Goal: Task Accomplishment & Management: Use online tool/utility

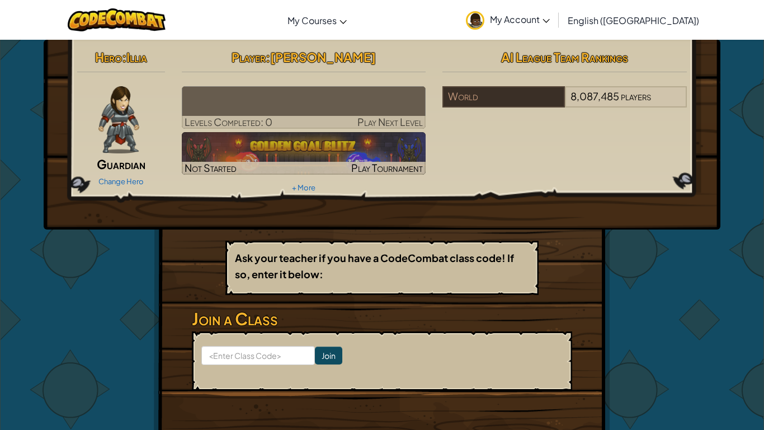
click at [123, 159] on span "Guardian" at bounding box center [121, 164] width 49 height 16
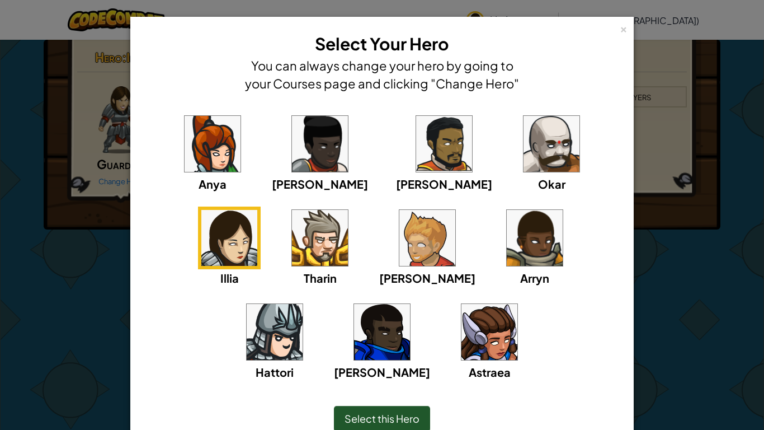
click at [202, 164] on img at bounding box center [213, 144] width 56 height 56
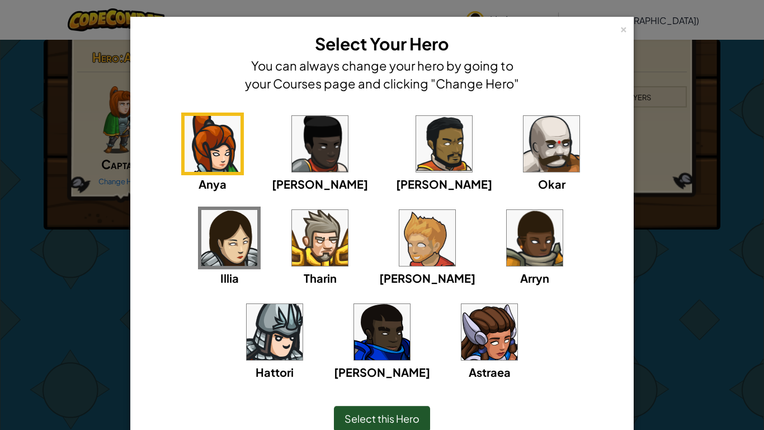
click at [292, 154] on img at bounding box center [320, 144] width 56 height 56
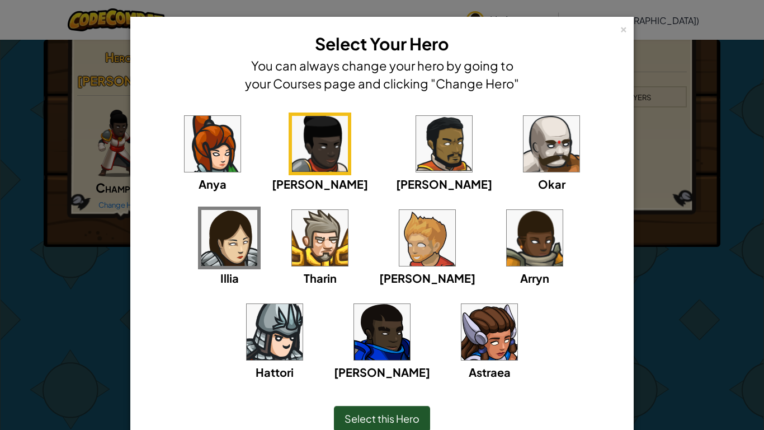
click at [416, 149] on img at bounding box center [444, 144] width 56 height 56
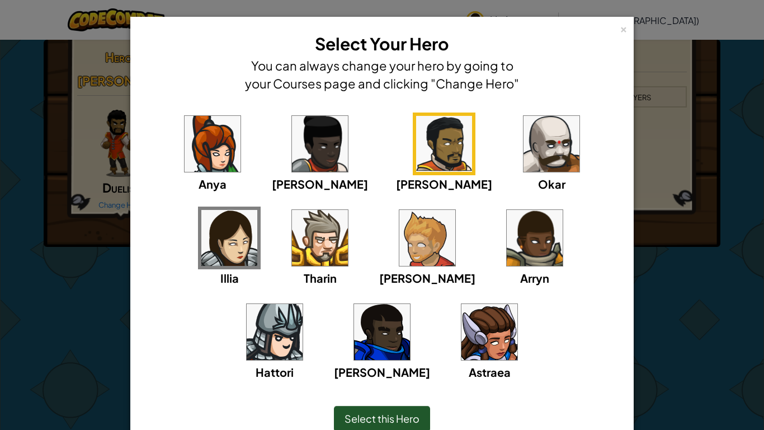
click at [524, 150] on img at bounding box center [552, 144] width 56 height 56
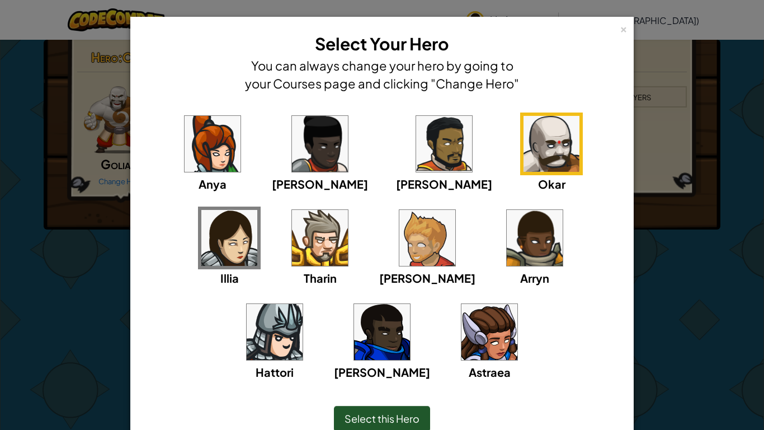
click at [257, 210] on img at bounding box center [229, 238] width 56 height 56
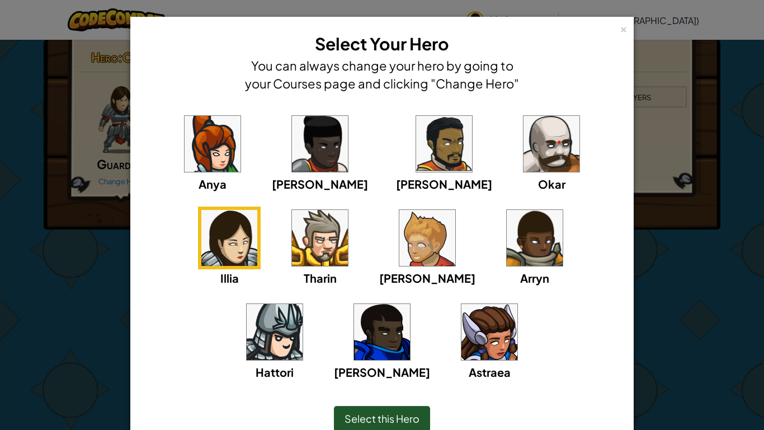
click at [410, 304] on img at bounding box center [382, 332] width 56 height 56
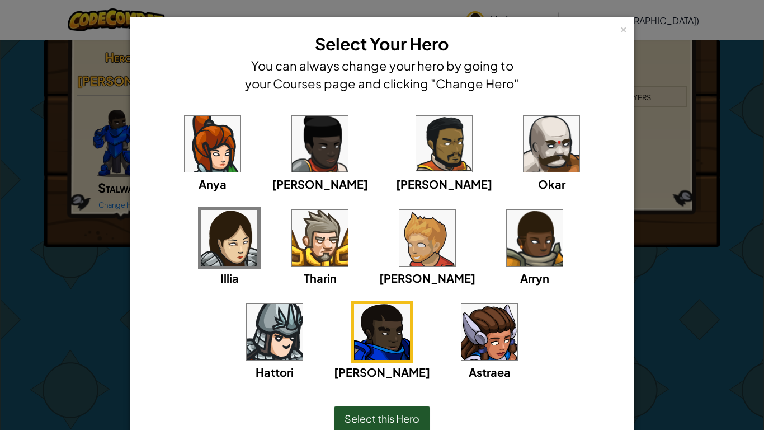
click at [303, 304] on img at bounding box center [275, 332] width 56 height 56
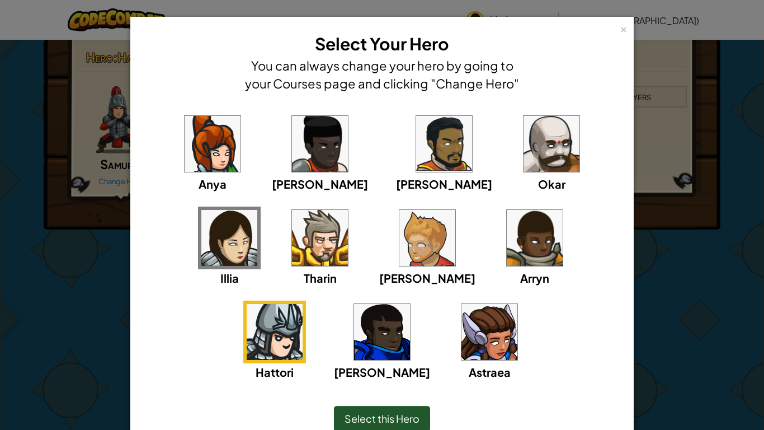
click at [507, 260] on img at bounding box center [535, 238] width 56 height 56
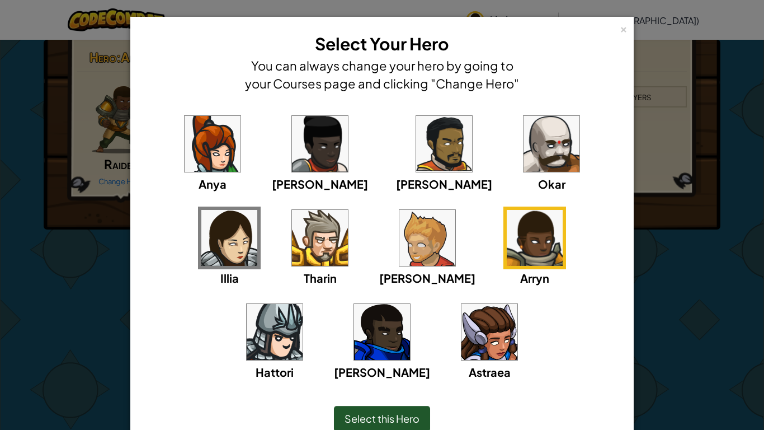
click at [399, 260] on img at bounding box center [427, 238] width 56 height 56
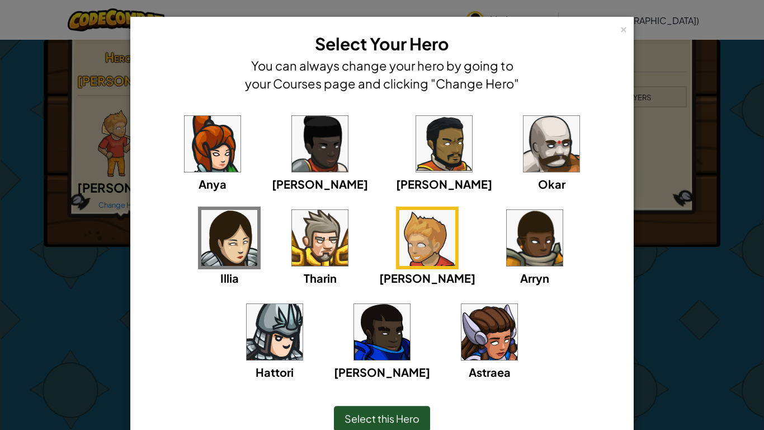
click at [292, 253] on img at bounding box center [320, 238] width 56 height 56
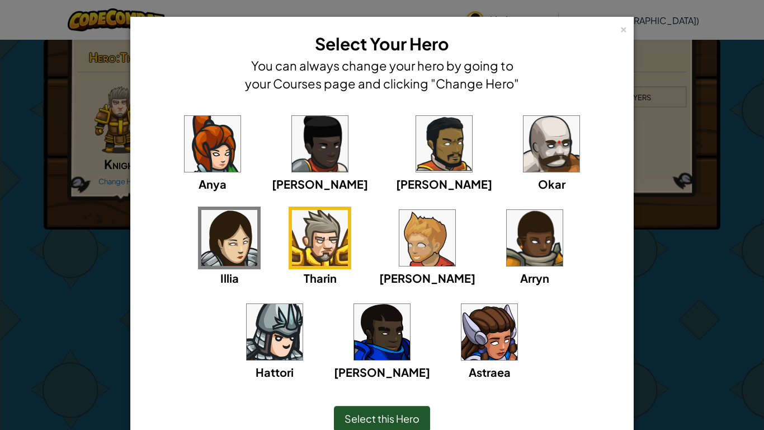
click at [461, 333] on img at bounding box center [489, 332] width 56 height 56
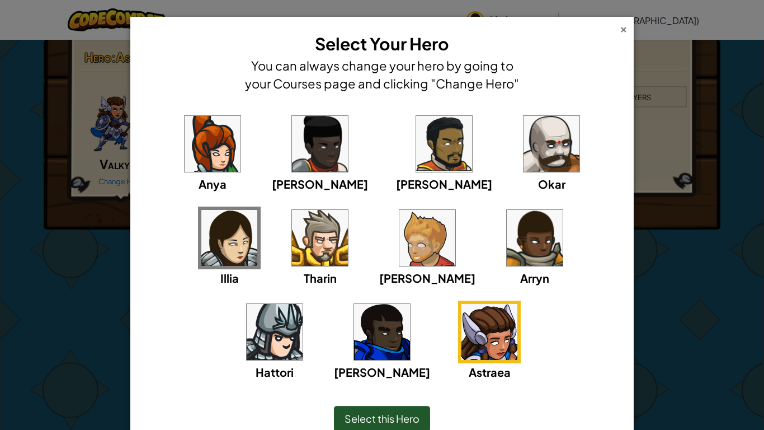
click at [622, 29] on div "×" at bounding box center [624, 28] width 8 height 12
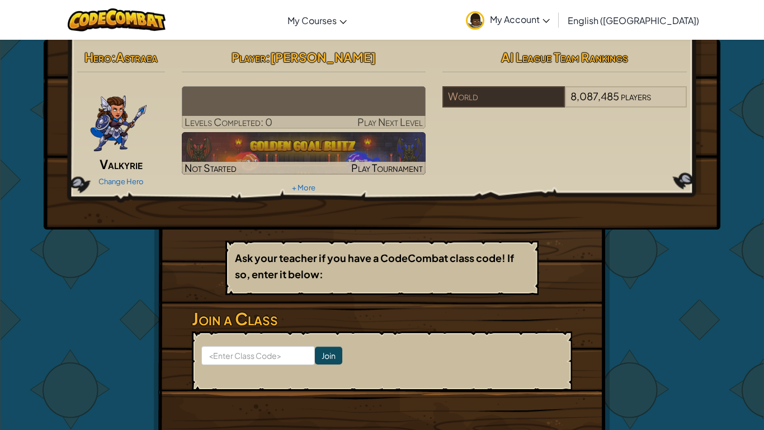
click at [321, 101] on img at bounding box center [304, 107] width 244 height 43
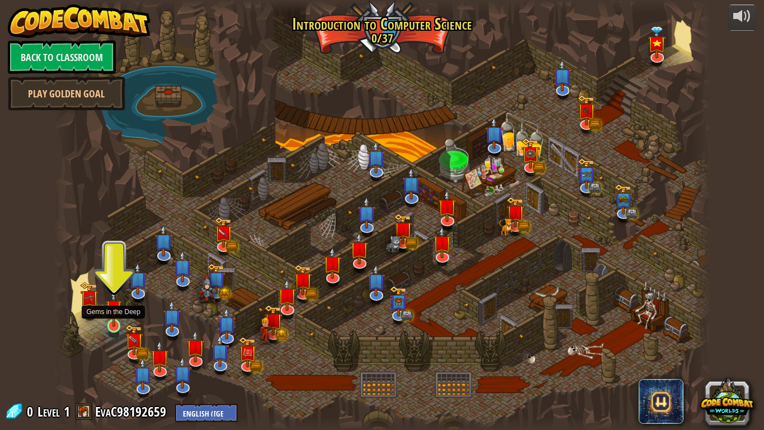
click at [112, 323] on img at bounding box center [114, 308] width 17 height 38
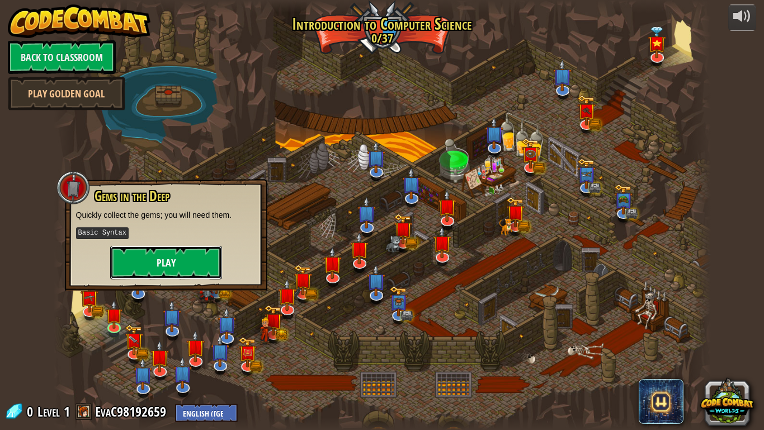
click at [144, 276] on button "Play" at bounding box center [166, 263] width 112 height 34
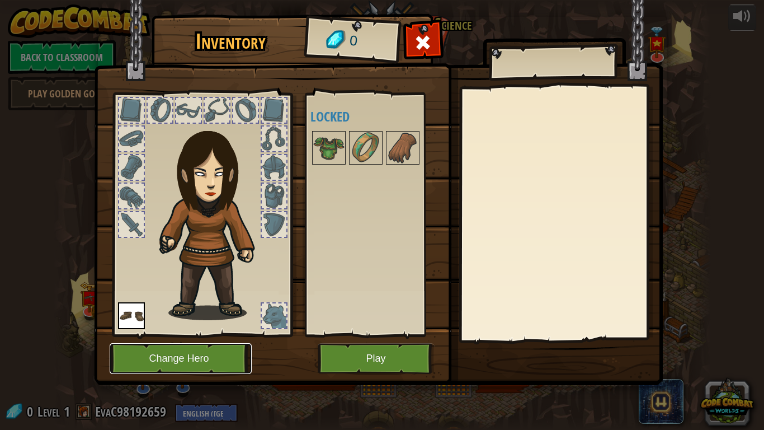
click at [163, 350] on button "Change Hero" at bounding box center [181, 358] width 142 height 31
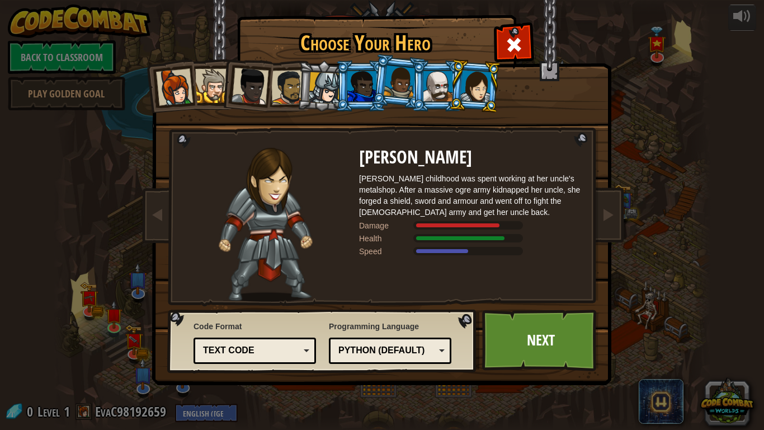
click at [435, 93] on div at bounding box center [437, 86] width 29 height 30
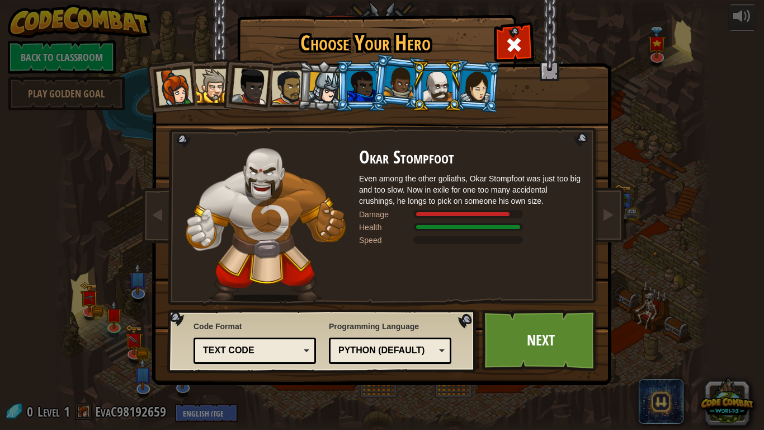
click at [403, 92] on div at bounding box center [400, 81] width 32 height 33
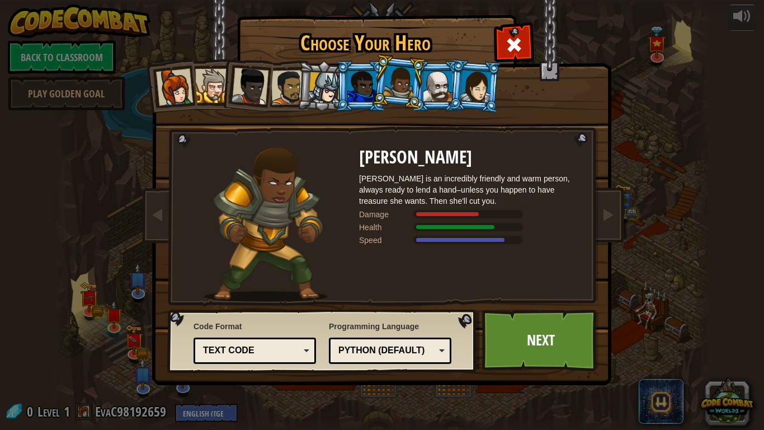
click at [374, 97] on li at bounding box center [398, 82] width 55 height 56
click at [170, 82] on div at bounding box center [174, 87] width 37 height 37
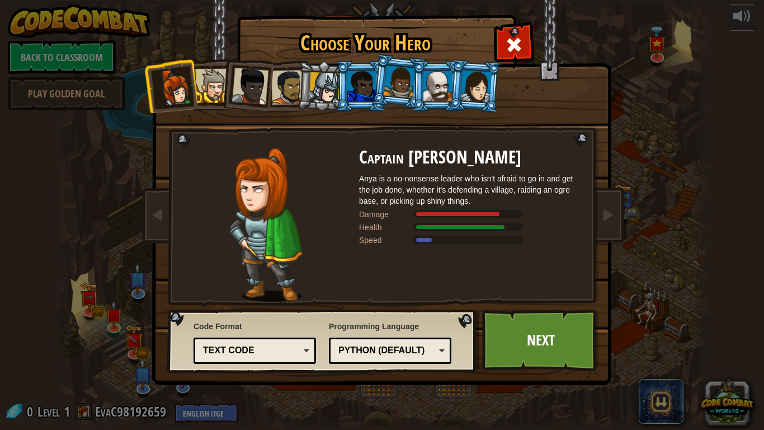
click at [218, 78] on div at bounding box center [212, 86] width 34 height 34
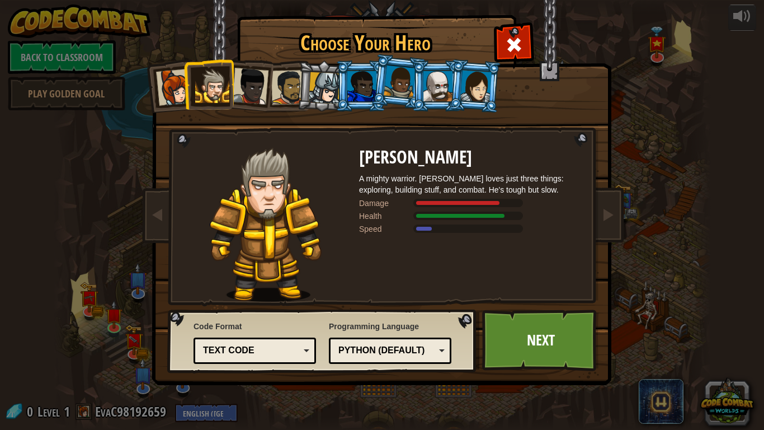
click at [251, 88] on div at bounding box center [250, 86] width 37 height 37
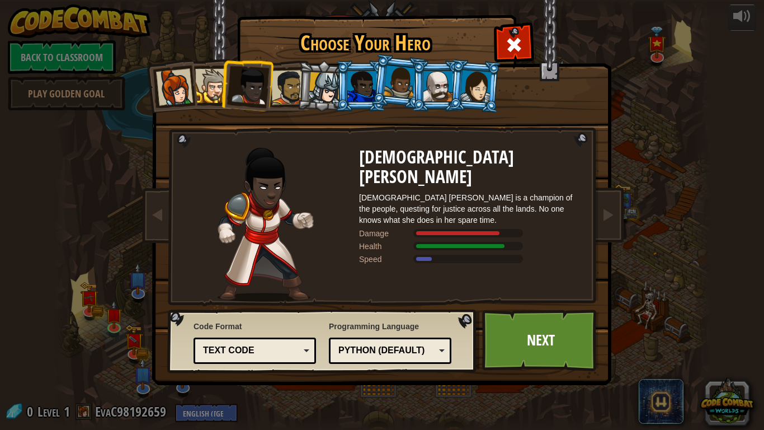
click at [288, 87] on div at bounding box center [288, 87] width 35 height 35
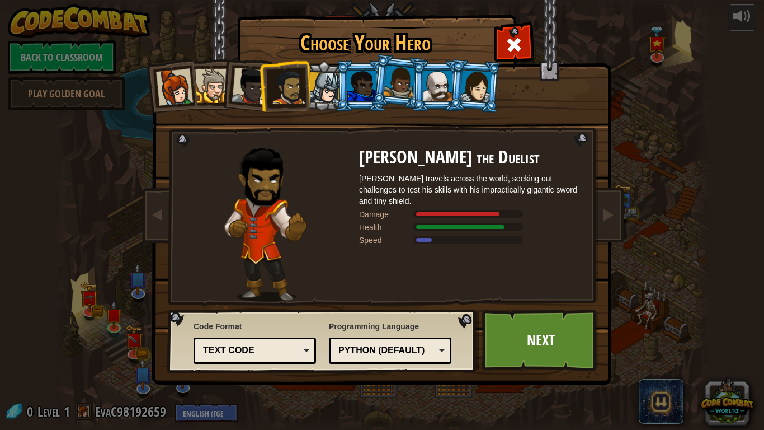
click at [341, 77] on li at bounding box center [361, 85] width 50 height 51
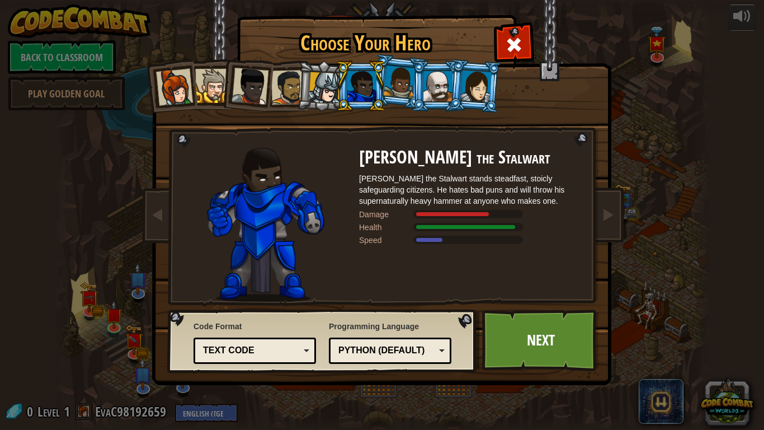
click at [412, 82] on li at bounding box center [437, 85] width 50 height 51
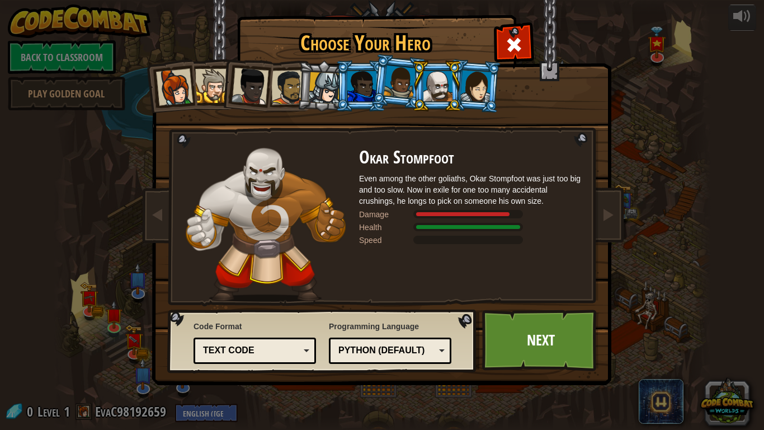
click at [394, 81] on div at bounding box center [400, 81] width 32 height 33
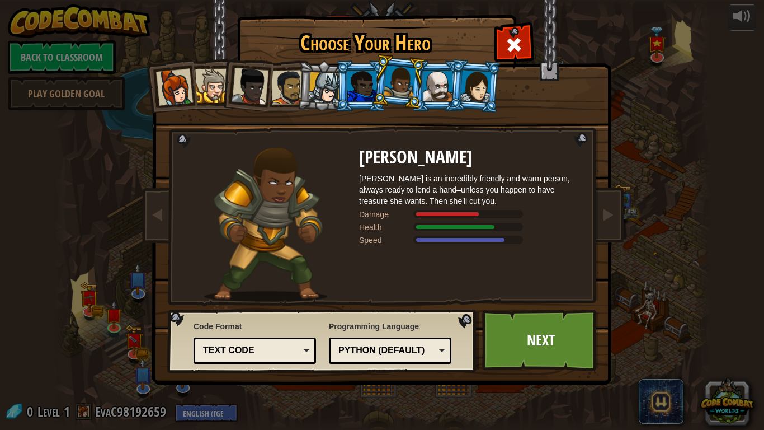
click at [472, 84] on div at bounding box center [475, 86] width 31 height 32
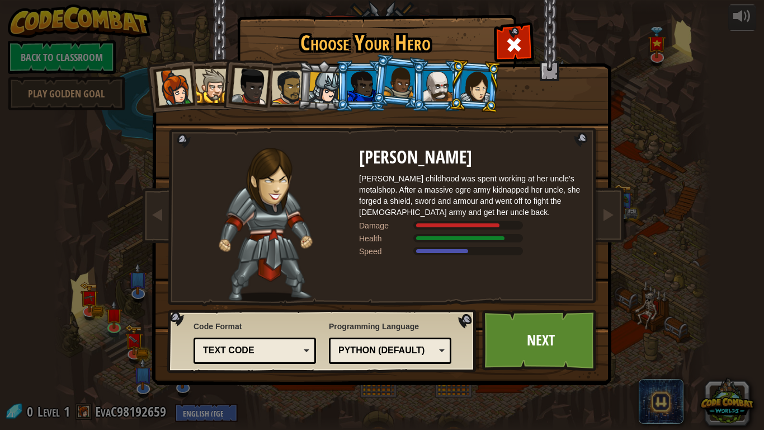
click at [384, 87] on li at bounding box center [398, 82] width 55 height 56
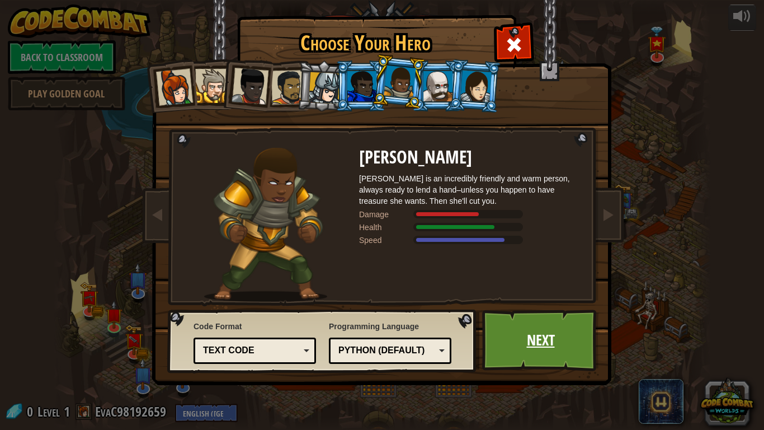
click at [579, 347] on link "Next" at bounding box center [540, 340] width 117 height 62
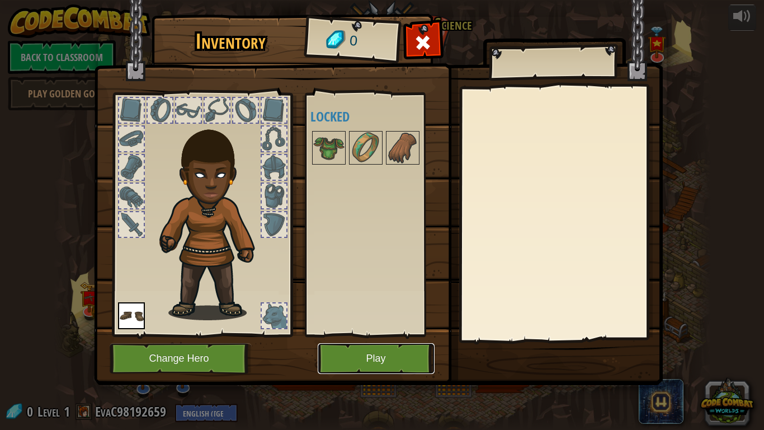
click at [399, 363] on button "Play" at bounding box center [376, 358] width 117 height 31
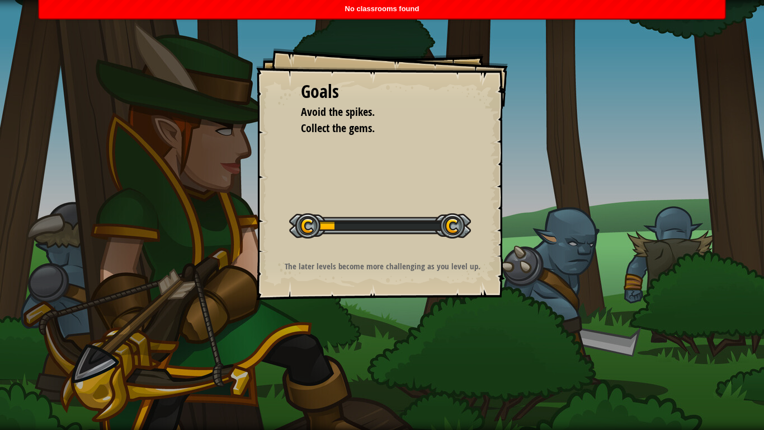
click at [384, 266] on p "The later levels become more challenging as you level up." at bounding box center [382, 266] width 224 height 12
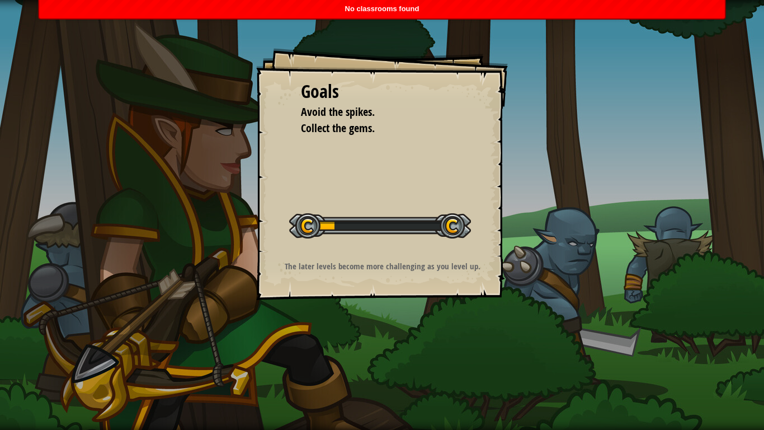
click at [384, 266] on p "The later levels become more challenging as you level up." at bounding box center [382, 266] width 224 height 12
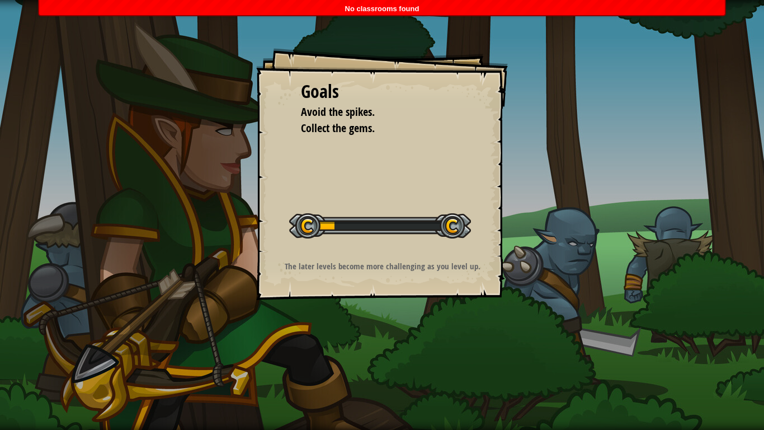
click at [384, 266] on p "The later levels become more challenging as you level up." at bounding box center [382, 266] width 224 height 12
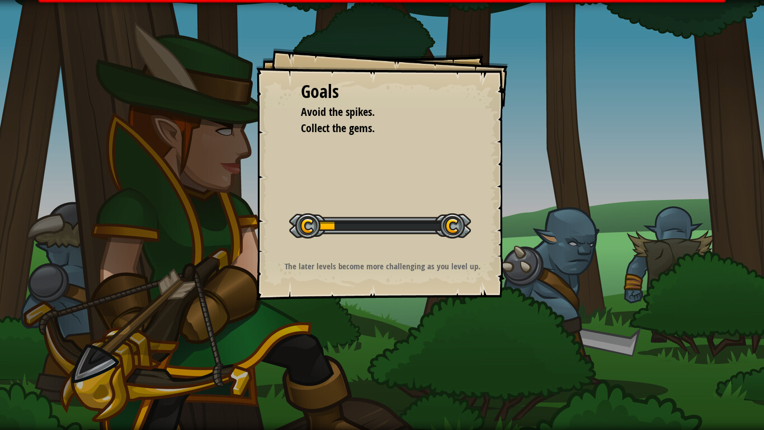
click at [384, 266] on p "The later levels become more challenging as you level up." at bounding box center [382, 266] width 224 height 12
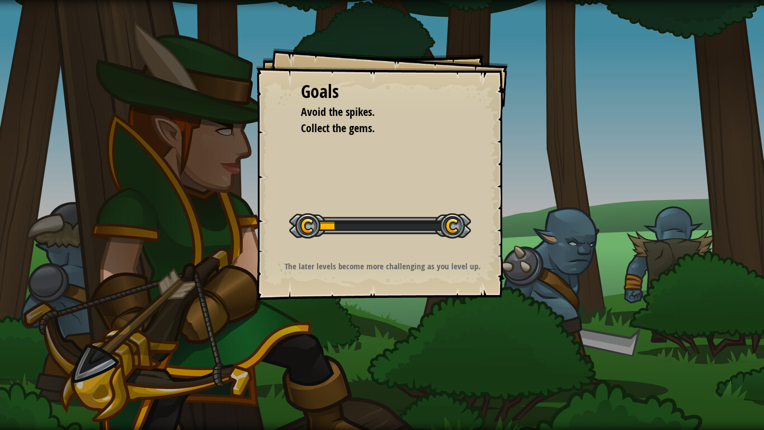
click at [384, 266] on p "The later levels become more challenging as you level up." at bounding box center [382, 266] width 224 height 12
click at [437, 134] on li "Collect the gems." at bounding box center [373, 128] width 173 height 16
